Goal: Information Seeking & Learning: Learn about a topic

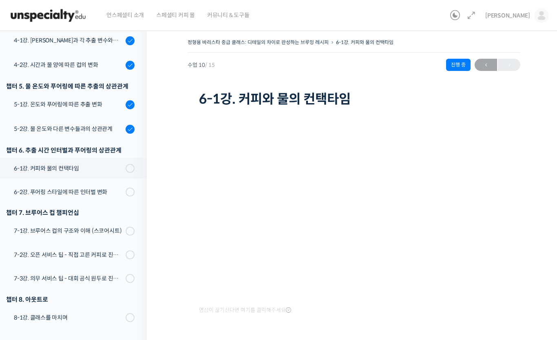
scroll to position [278, 0]
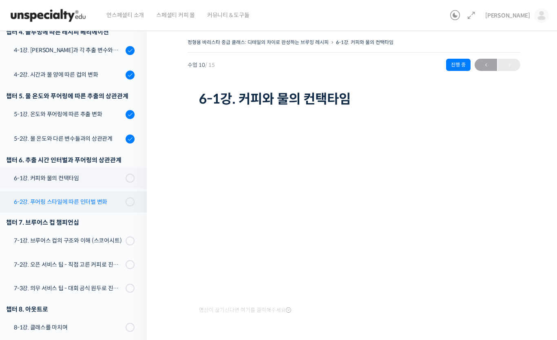
click at [94, 200] on div "6-2강. 푸어링 스타일에 따른 인터벌 변화" at bounding box center [68, 201] width 109 height 9
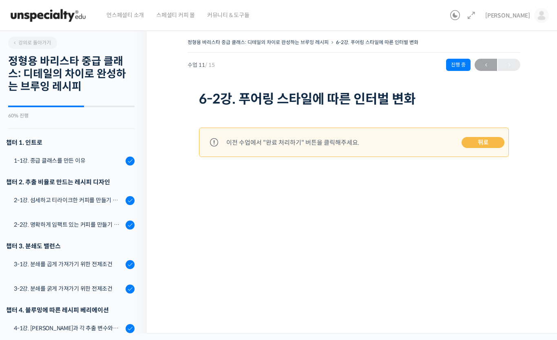
scroll to position [288, 0]
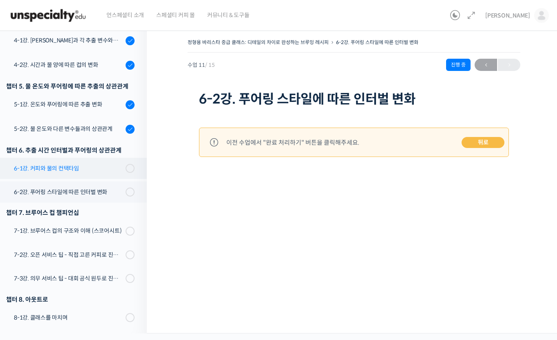
click at [102, 174] on link "6-1강. 커피와 물의 컨택타임" at bounding box center [71, 168] width 151 height 21
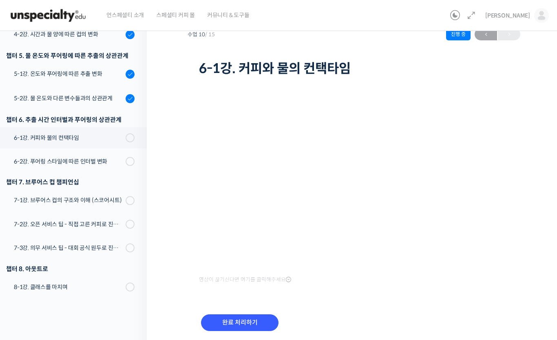
scroll to position [59, 0]
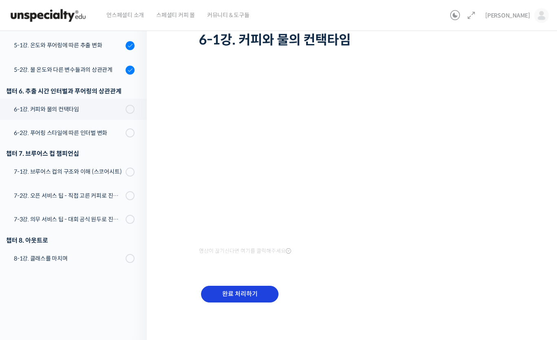
click at [252, 298] on input "완료 처리하기" at bounding box center [239, 294] width 77 height 17
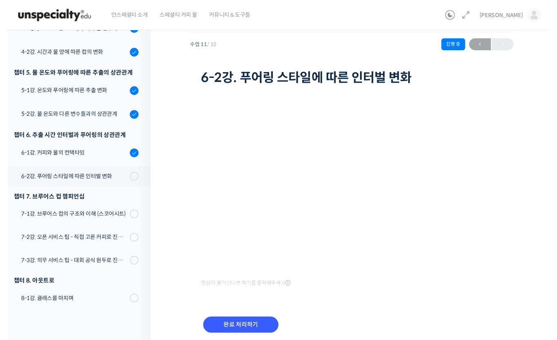
scroll to position [279, 0]
